Goal: Answer question/provide support

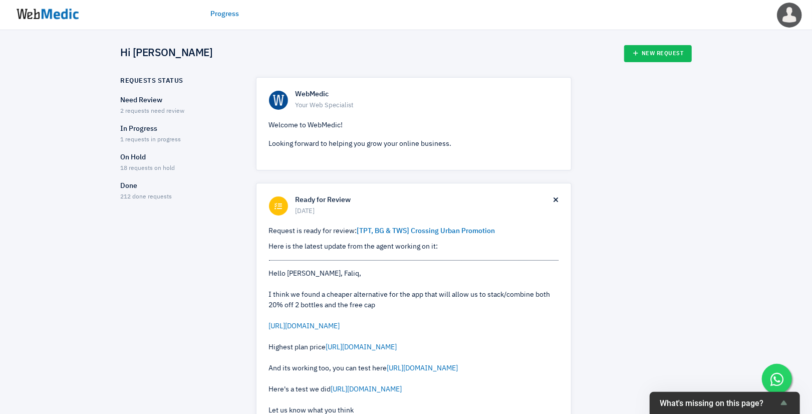
click at [148, 103] on p "Need Review" at bounding box center [180, 100] width 118 height 11
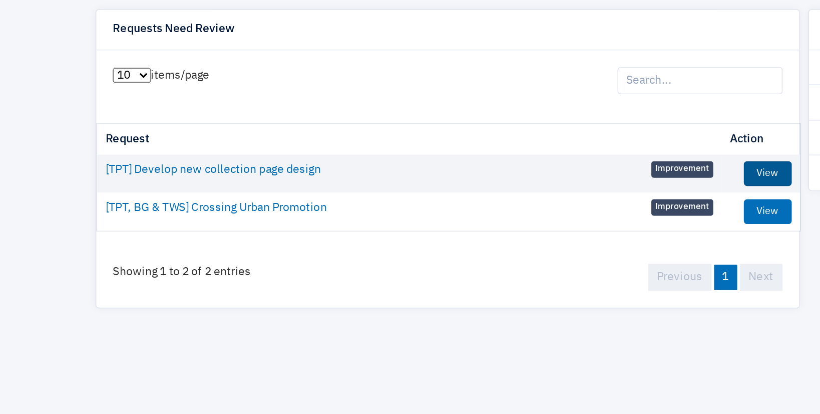
click at [527, 187] on link "View" at bounding box center [532, 185] width 29 height 15
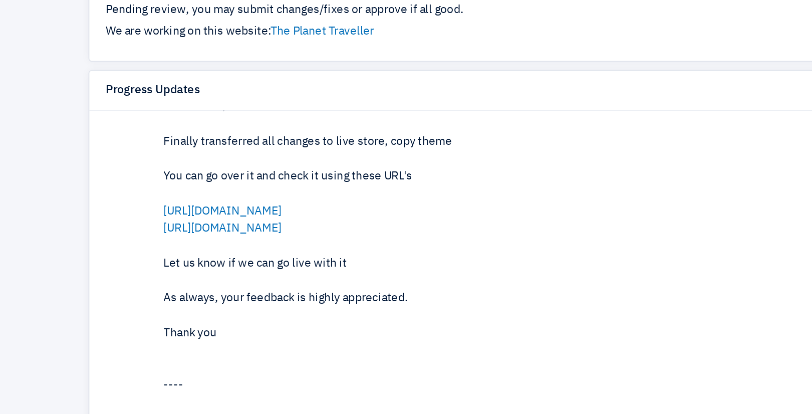
scroll to position [97, 0]
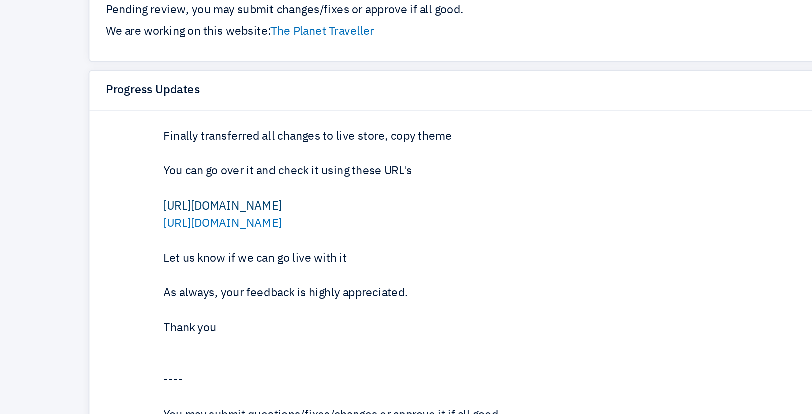
click at [237, 203] on link "[URL][DOMAIN_NAME]" at bounding box center [201, 206] width 71 height 7
click at [237, 217] on link "[URL][DOMAIN_NAME]" at bounding box center [201, 216] width 71 height 7
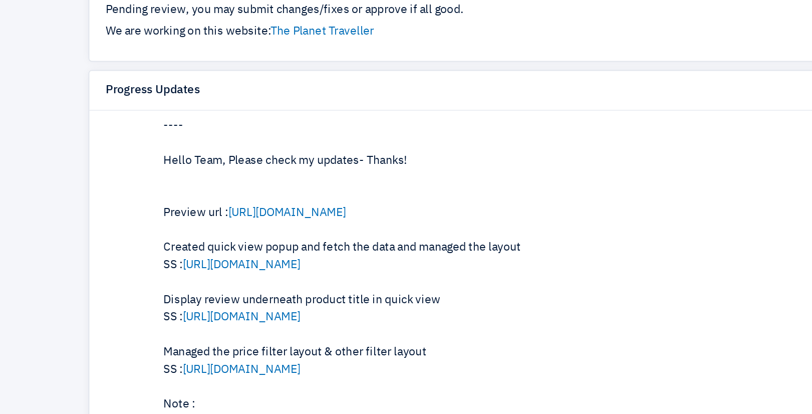
scroll to position [391, 0]
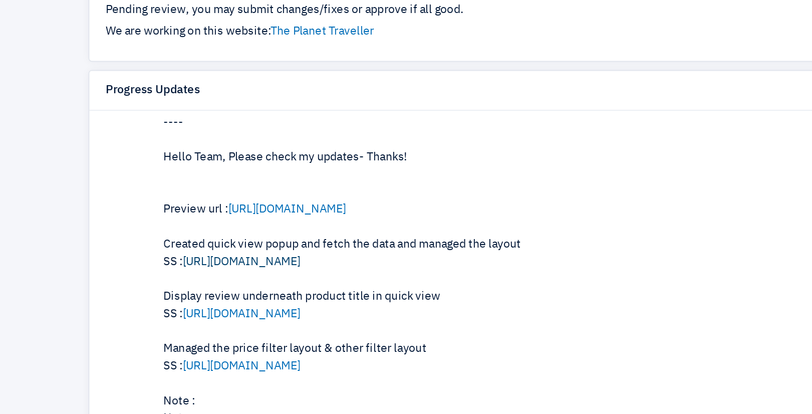
click at [230, 239] on link "https://prnt.sc/Hmya8kUQyyhA" at bounding box center [213, 239] width 71 height 7
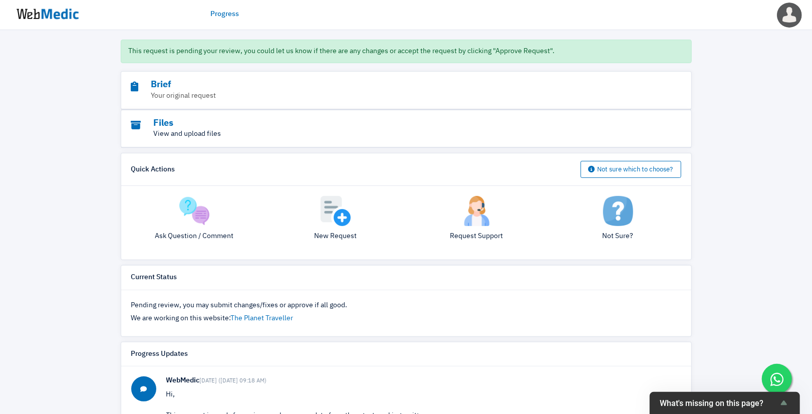
scroll to position [78, 0]
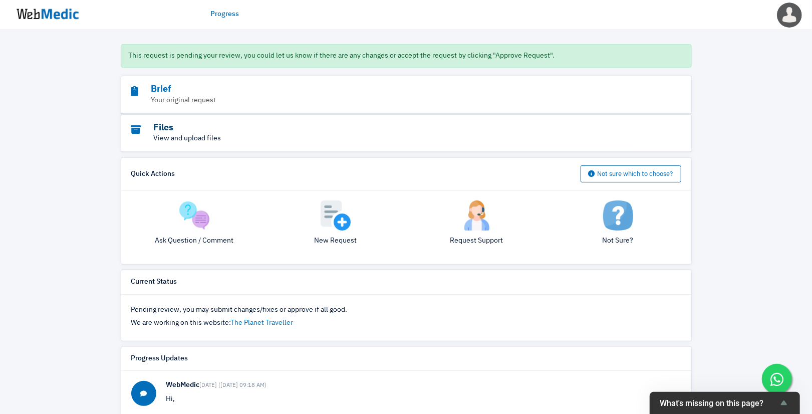
click at [151, 130] on h3 "Files" at bounding box center [378, 128] width 495 height 12
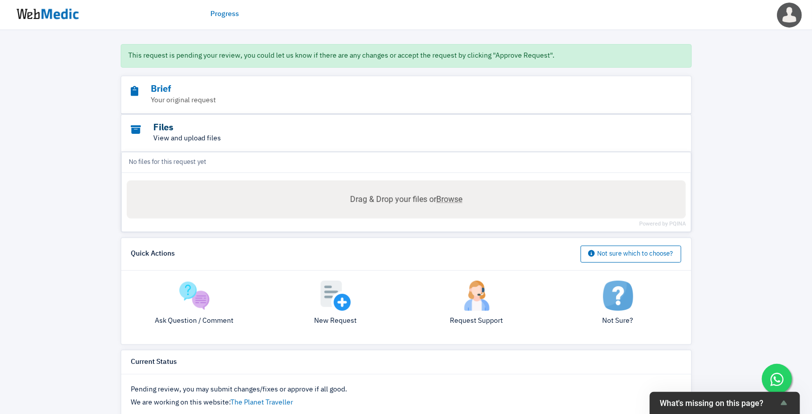
click at [151, 130] on h3 "Files" at bounding box center [378, 128] width 495 height 12
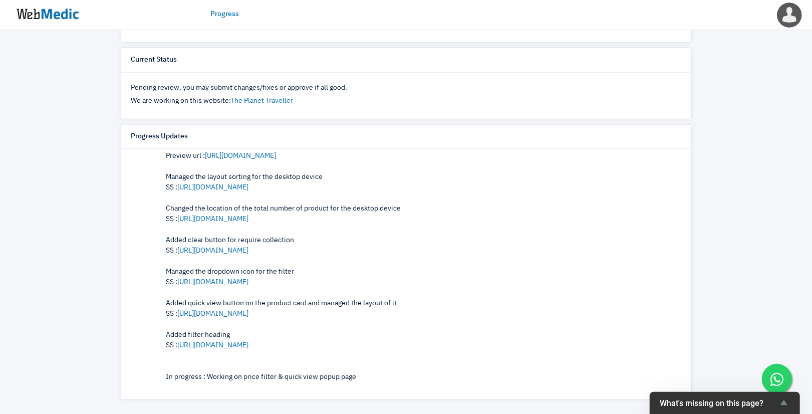
scroll to position [902, 0]
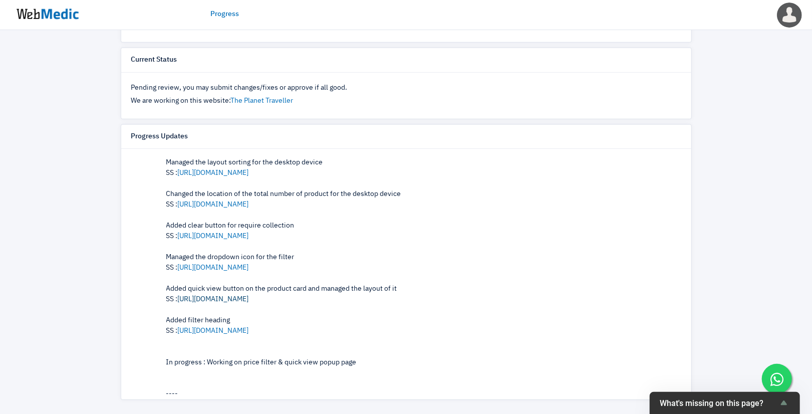
click at [237, 296] on link "https://prnt.sc/KTml_B4W0fyP" at bounding box center [213, 299] width 71 height 7
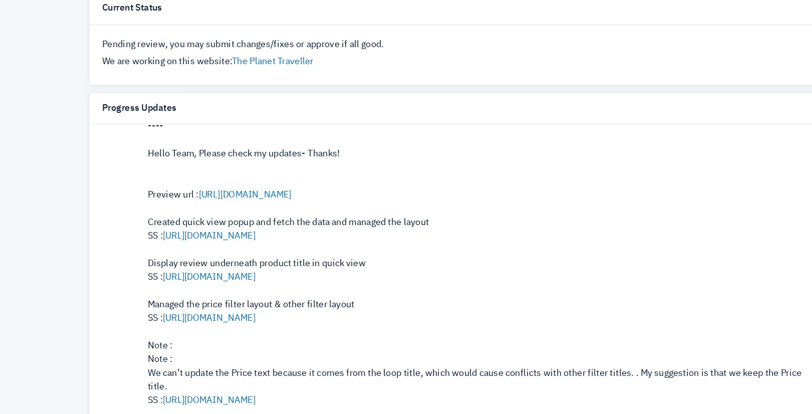
scroll to position [397, 0]
click at [195, 235] on link "https://prnt.sc/Hmya8kUQyyhA" at bounding box center [213, 233] width 71 height 7
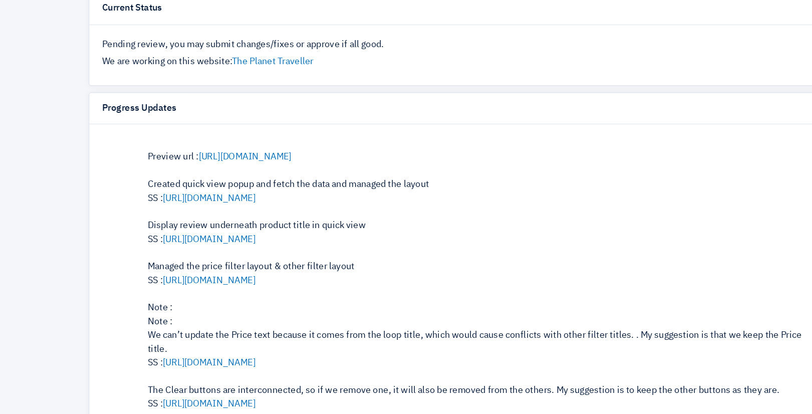
scroll to position [430, 0]
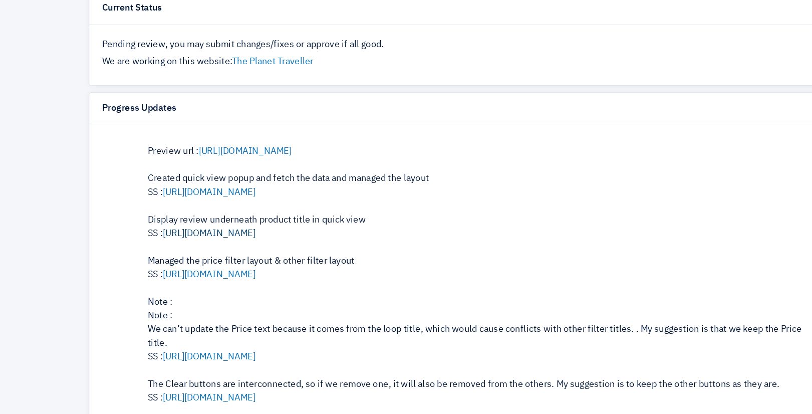
click at [233, 232] on link "https://prnt.sc/3v8a56VlvY0m" at bounding box center [213, 232] width 71 height 7
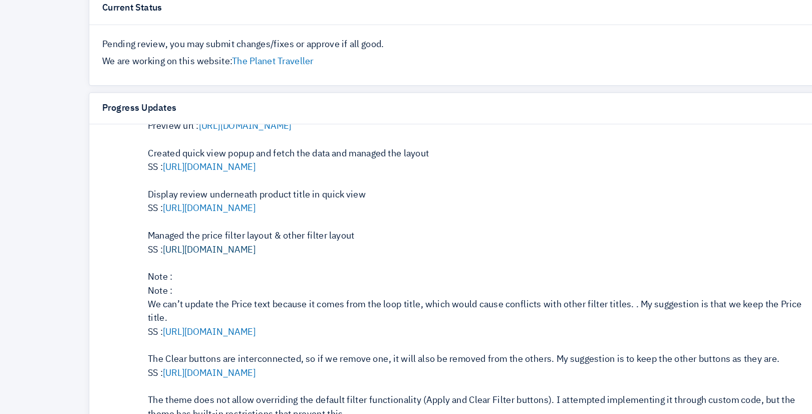
scroll to position [449, 0]
click at [248, 244] on link "https://prnt.sc/hxYra3LulfuG" at bounding box center [213, 244] width 71 height 7
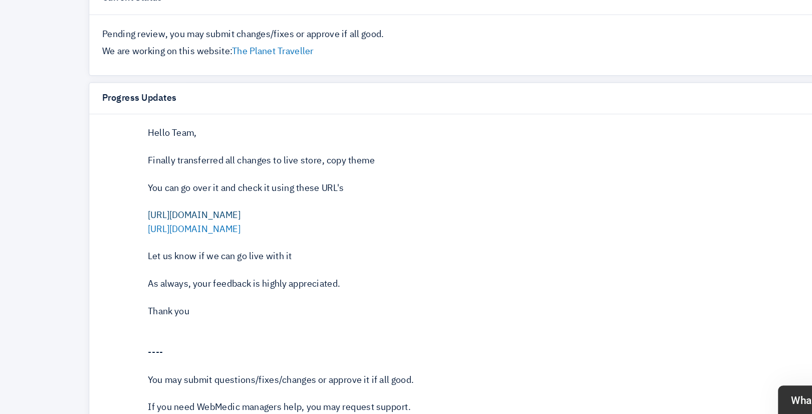
scroll to position [77, 0]
drag, startPoint x: 484, startPoint y: 268, endPoint x: 156, endPoint y: 258, distance: 327.7
click at [156, 258] on div "WebMedic 5 days ago (18/9/2025 09:18 AM) Hi, This request is ready for review, …" at bounding box center [406, 276] width 550 height 318
copy div "https://sg.theplanettraveller.com/collections/bags/?preview_theme_id=1480751843…"
click at [194, 211] on div "Hello Team, Finally transferred all changes to live store, copy theme You can g…" at bounding box center [423, 266] width 515 height 147
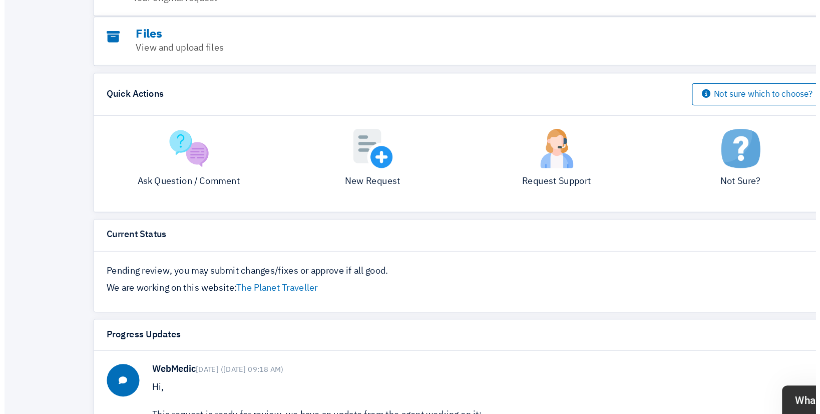
scroll to position [83, 0]
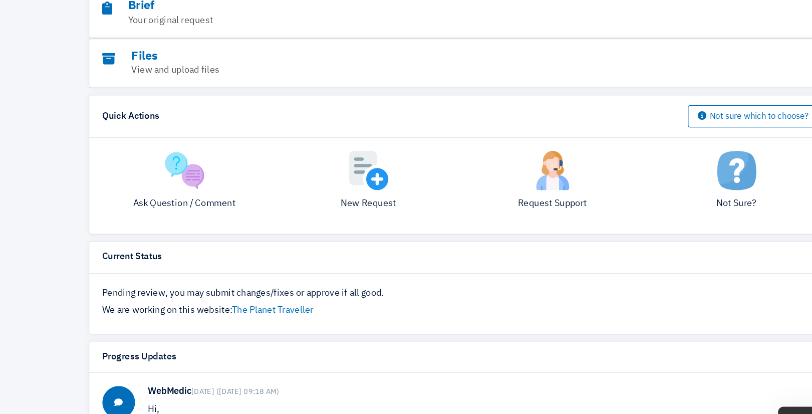
click at [200, 221] on img at bounding box center [194, 210] width 30 height 30
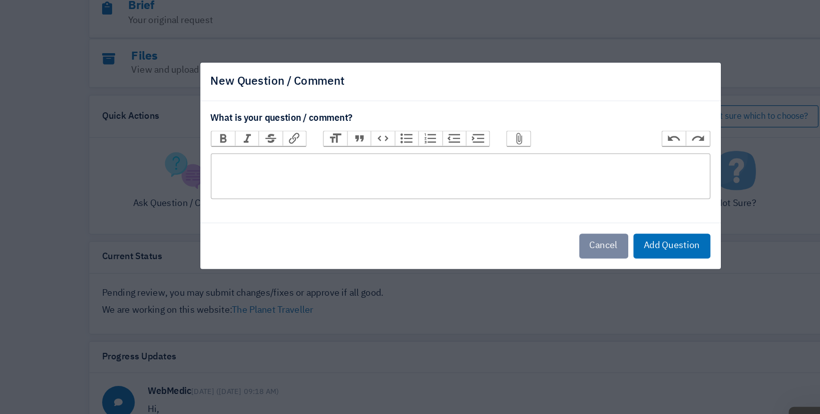
click at [264, 214] on trix-editor at bounding box center [406, 214] width 384 height 35
paste trix-editor "<div>Hi @~Jean Ross I'm currently looking at the TPT new collection page design…"
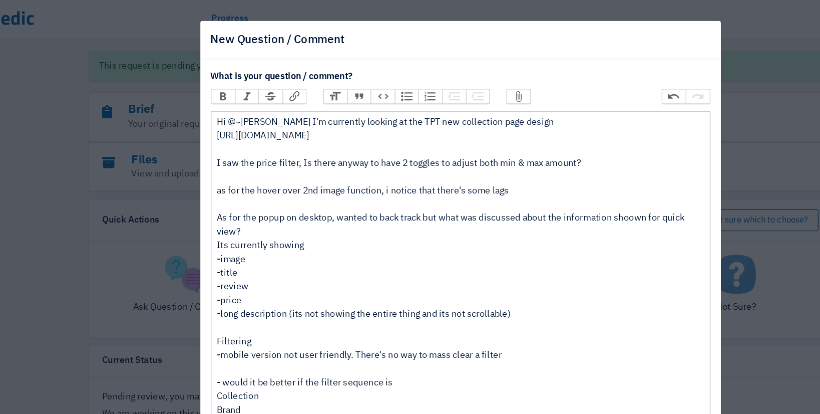
drag, startPoint x: 403, startPoint y: 108, endPoint x: 177, endPoint y: 90, distance: 226.6
click at [177, 90] on div "New Question / Comment What is your question / comment? Bold Italic Strikethrou…" at bounding box center [410, 207] width 820 height 414
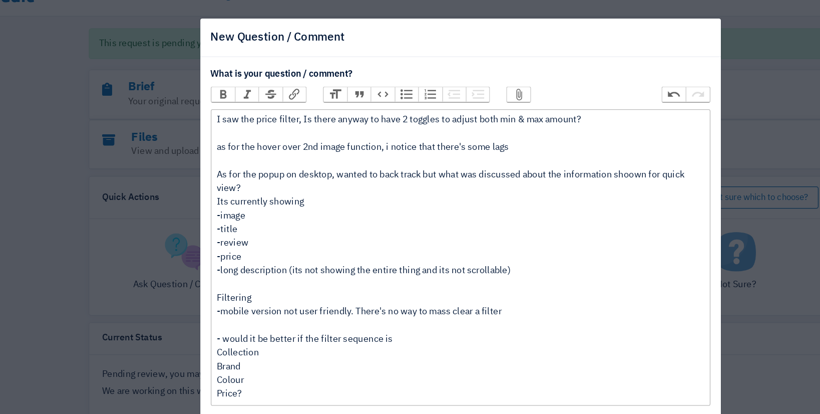
click at [254, 162] on div "I saw the price filter, Is there anyway to have 2 toggles to adjust both min & …" at bounding box center [406, 214] width 374 height 221
type trix-editor "<div>I saw the price filter, Is there anyway to have 2 toggles to adjust both m…"
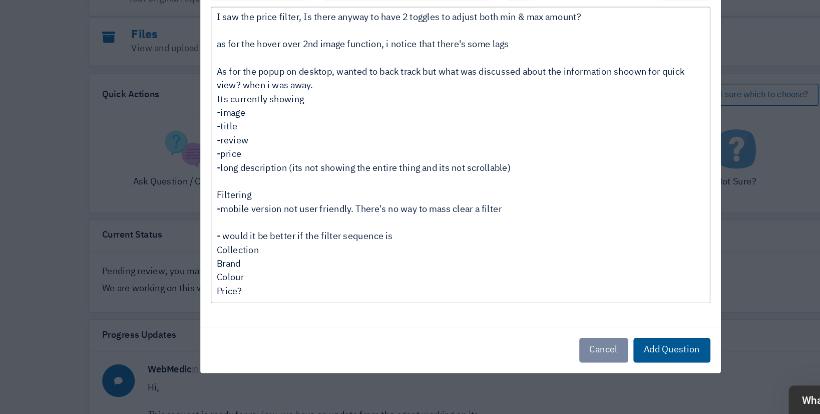
click at [557, 366] on button "Add Question" at bounding box center [568, 364] width 59 height 19
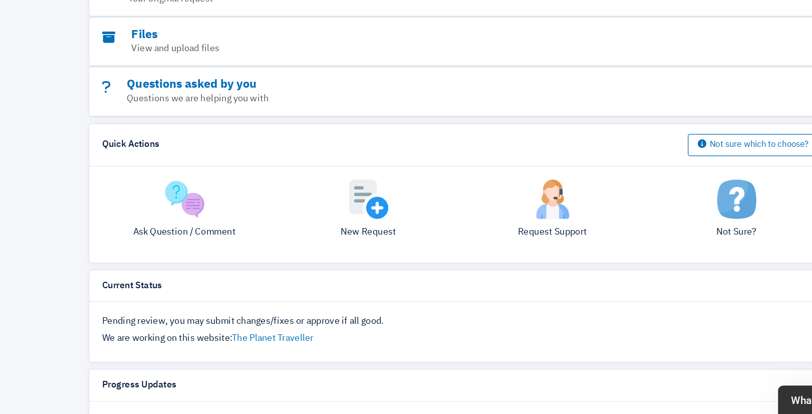
click at [180, 263] on div "Ask Question / Comment" at bounding box center [194, 261] width 141 height 54
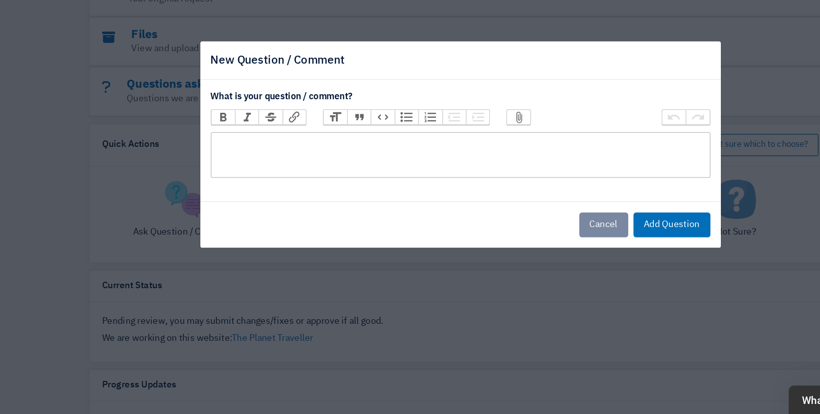
click at [258, 205] on trix-editor at bounding box center [406, 214] width 384 height 35
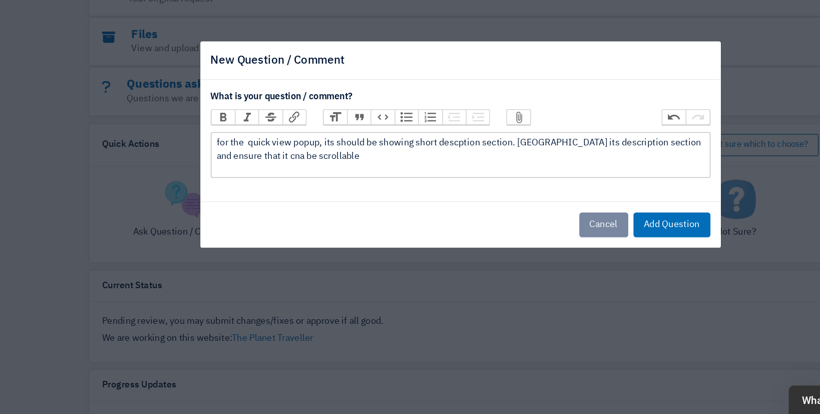
click at [247, 214] on div "for the quick view popup, its should be showing short descption section. Curret…" at bounding box center [406, 210] width 374 height 21
click at [305, 219] on div "for the quick view popup, its should be showing short descption section. Curret…" at bounding box center [406, 210] width 374 height 21
type trix-editor "<div>for the&nbsp; quick view popup, its should be showing short descption sect…"
click at [583, 265] on button "Add Question" at bounding box center [568, 268] width 59 height 19
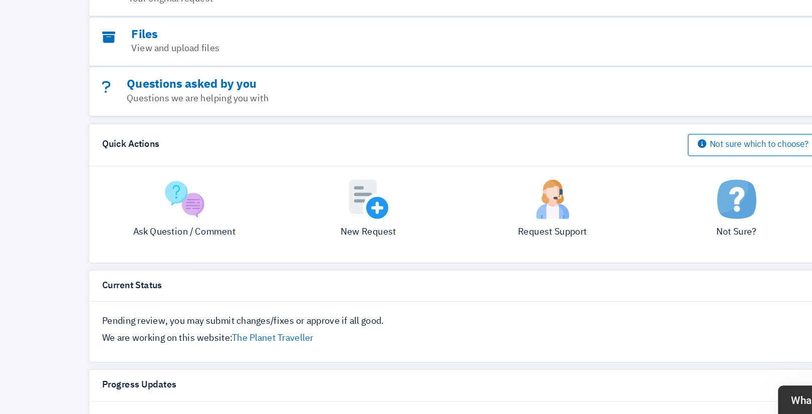
click at [203, 275] on p "Ask Question / Comment" at bounding box center [194, 274] width 126 height 11
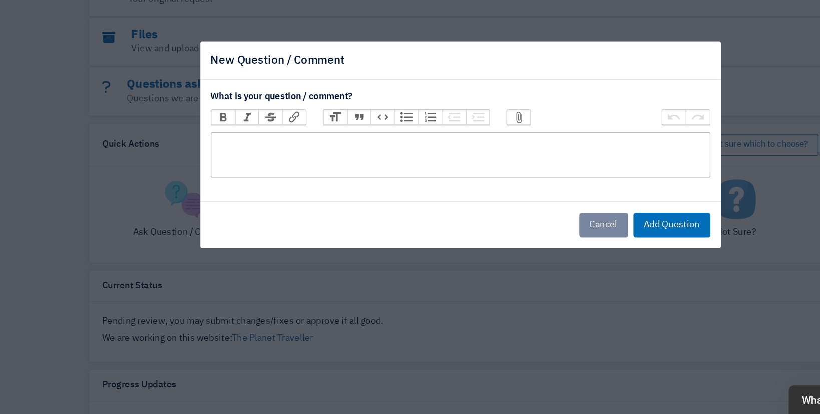
click at [256, 206] on trix-editor at bounding box center [406, 214] width 384 height 35
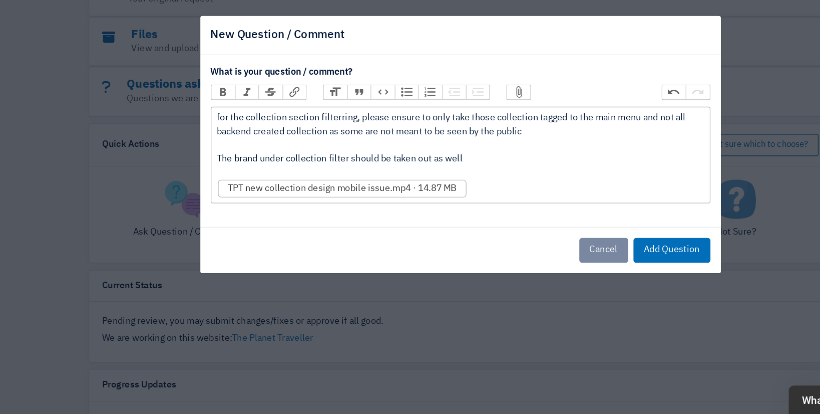
click at [217, 238] on trix-editor "for the collection section filterring, please ensure to only take those collect…" at bounding box center [406, 215] width 384 height 74
click at [458, 238] on div "for the collection section filterring, please ensure to only take those collect…" at bounding box center [406, 214] width 374 height 67
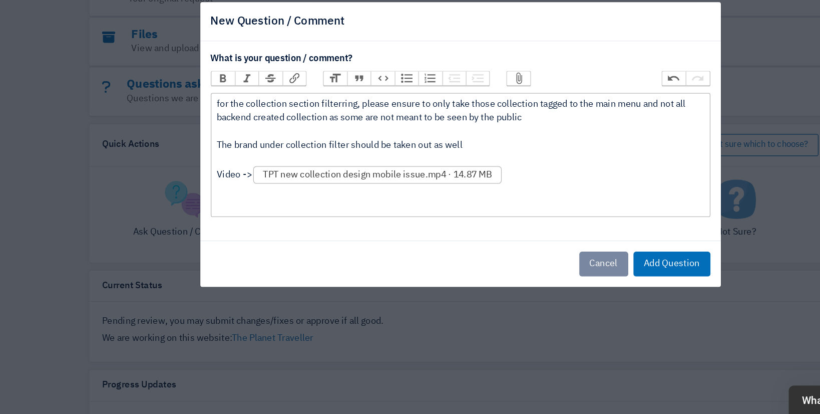
click at [266, 254] on div "for the collection section filterring, please ensure to only take those collect…" at bounding box center [406, 215] width 374 height 88
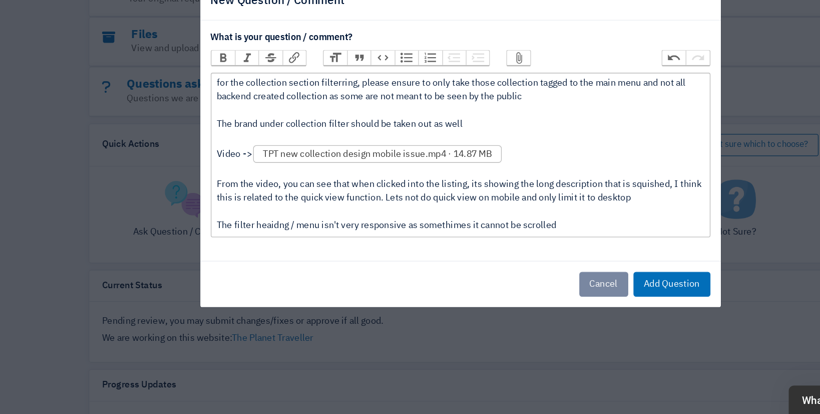
type trix-editor "<div>for the collection section filterring, please ensure to only take those co…"
click at [573, 314] on button "Add Question" at bounding box center [568, 314] width 59 height 19
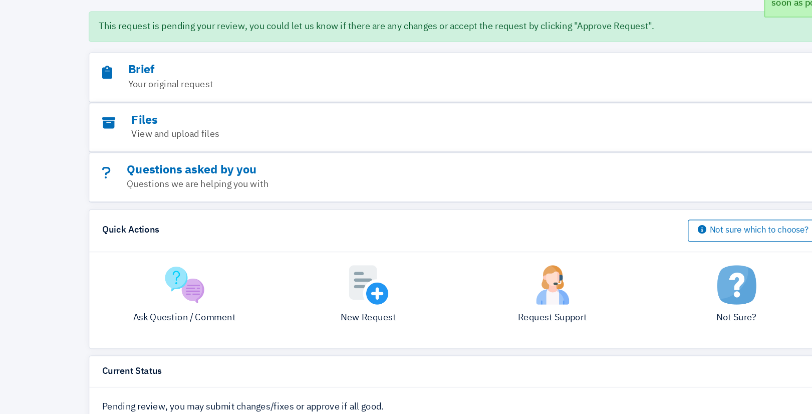
scroll to position [82, 0]
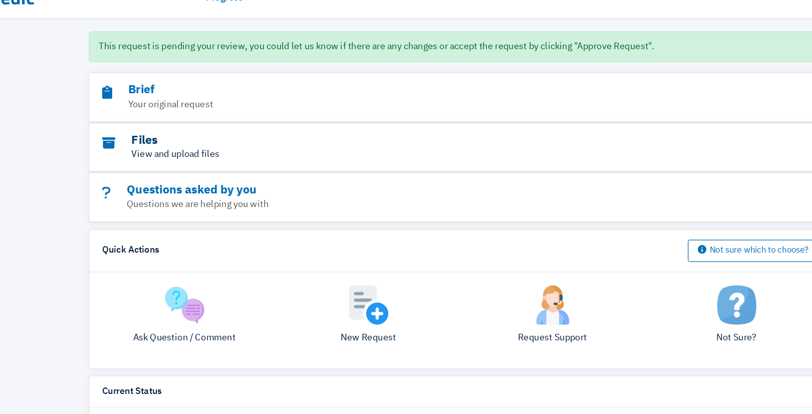
click at [176, 126] on h3 "Files" at bounding box center [378, 124] width 495 height 12
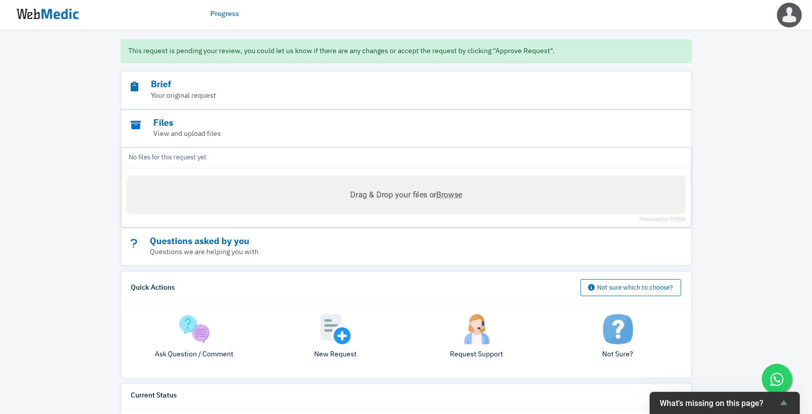
click at [450, 191] on span "Browse" at bounding box center [449, 195] width 26 height 10
click at [450, 179] on input "Drag & Drop your files or Browse" at bounding box center [406, 177] width 559 height 3
type input "C:\fakepath\TPT new collection design mobile issue.mp4"
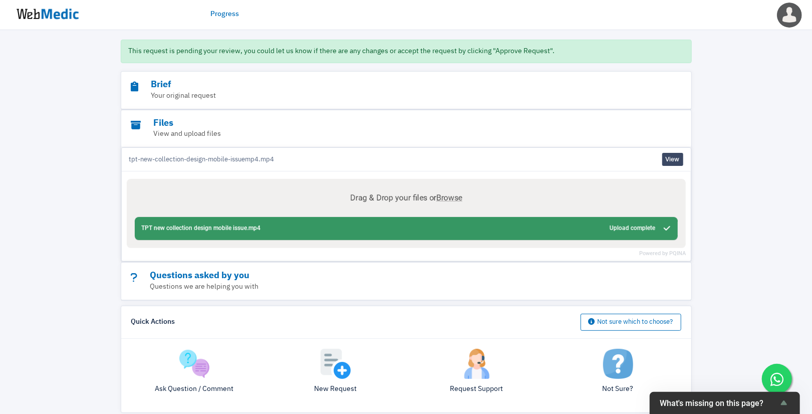
click at [664, 229] on div "Abort Retry Remove Upload Cancel Retry TPT new collection design mobile issue.m…" at bounding box center [406, 228] width 543 height 23
drag, startPoint x: 730, startPoint y: 225, endPoint x: 727, endPoint y: 220, distance: 5.7
click at [730, 225] on div "Progress View Request [TPT] Develop new collection page design Request added on…" at bounding box center [406, 366] width 812 height 837
